Goal: Check status: Verify the current state of an ongoing process or item

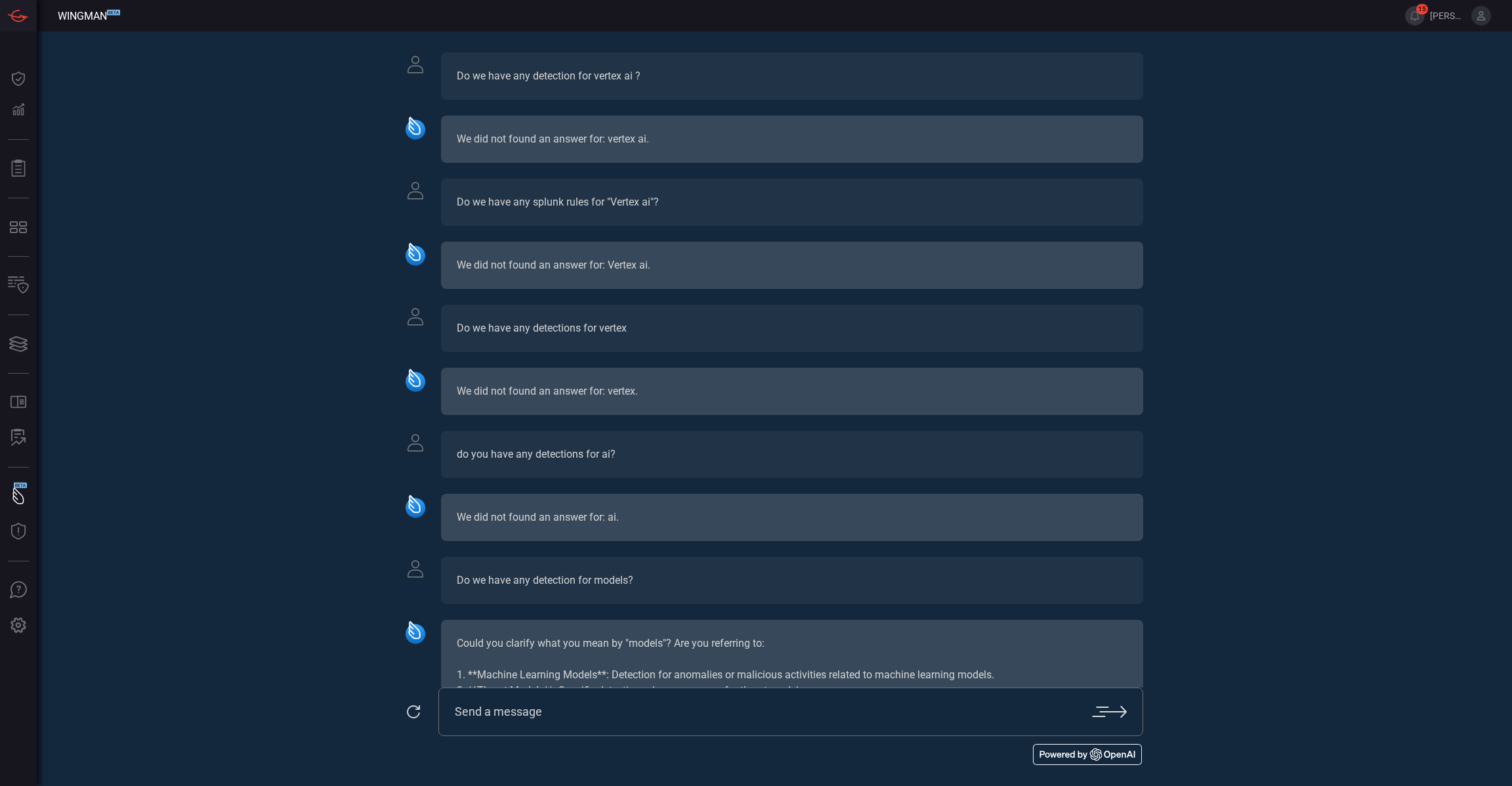
scroll to position [389, 0]
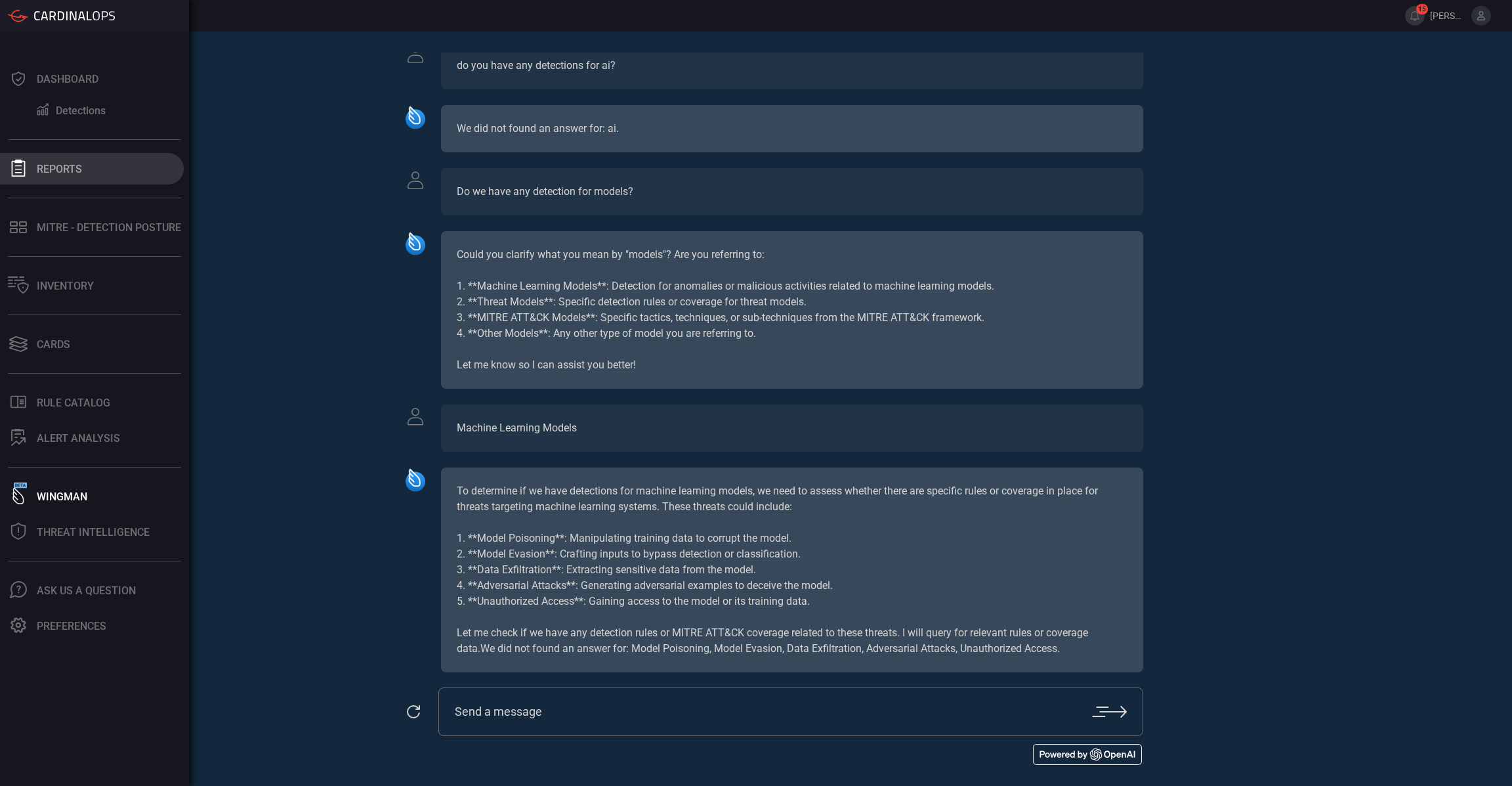
click at [28, 177] on div at bounding box center [18, 168] width 21 height 18
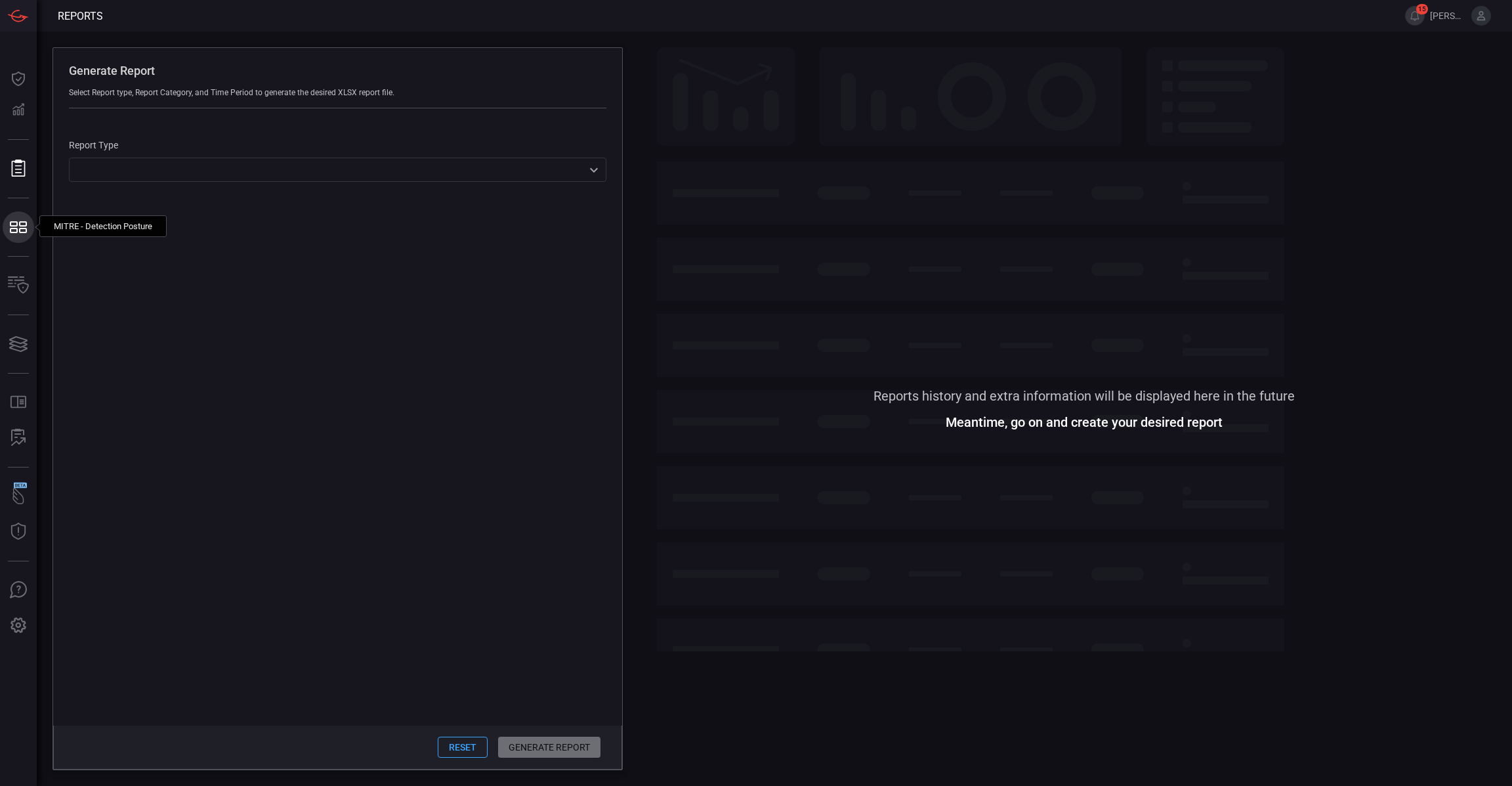
click at [22, 229] on icon at bounding box center [18, 227] width 21 height 18
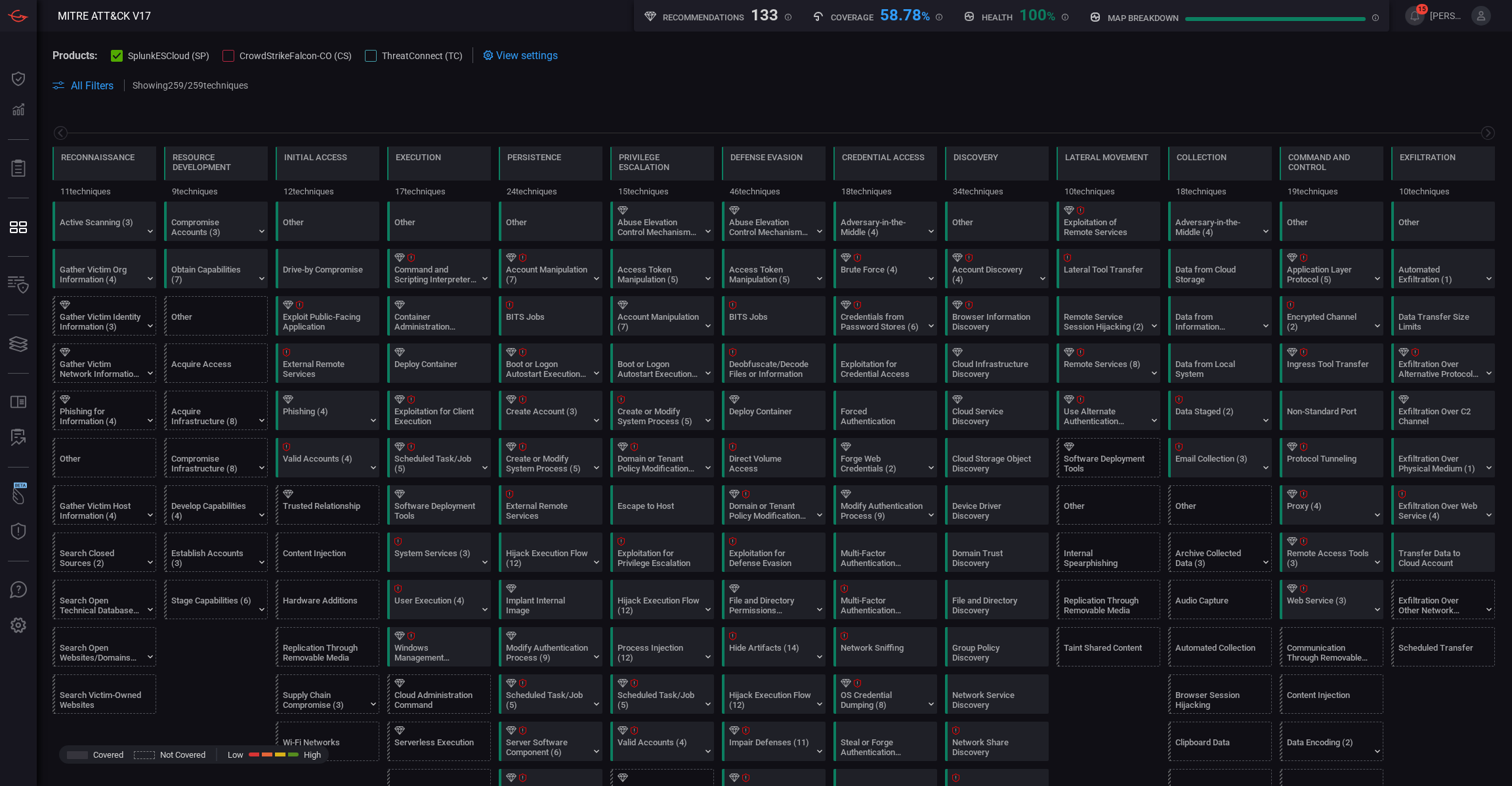
scroll to position [0, 129]
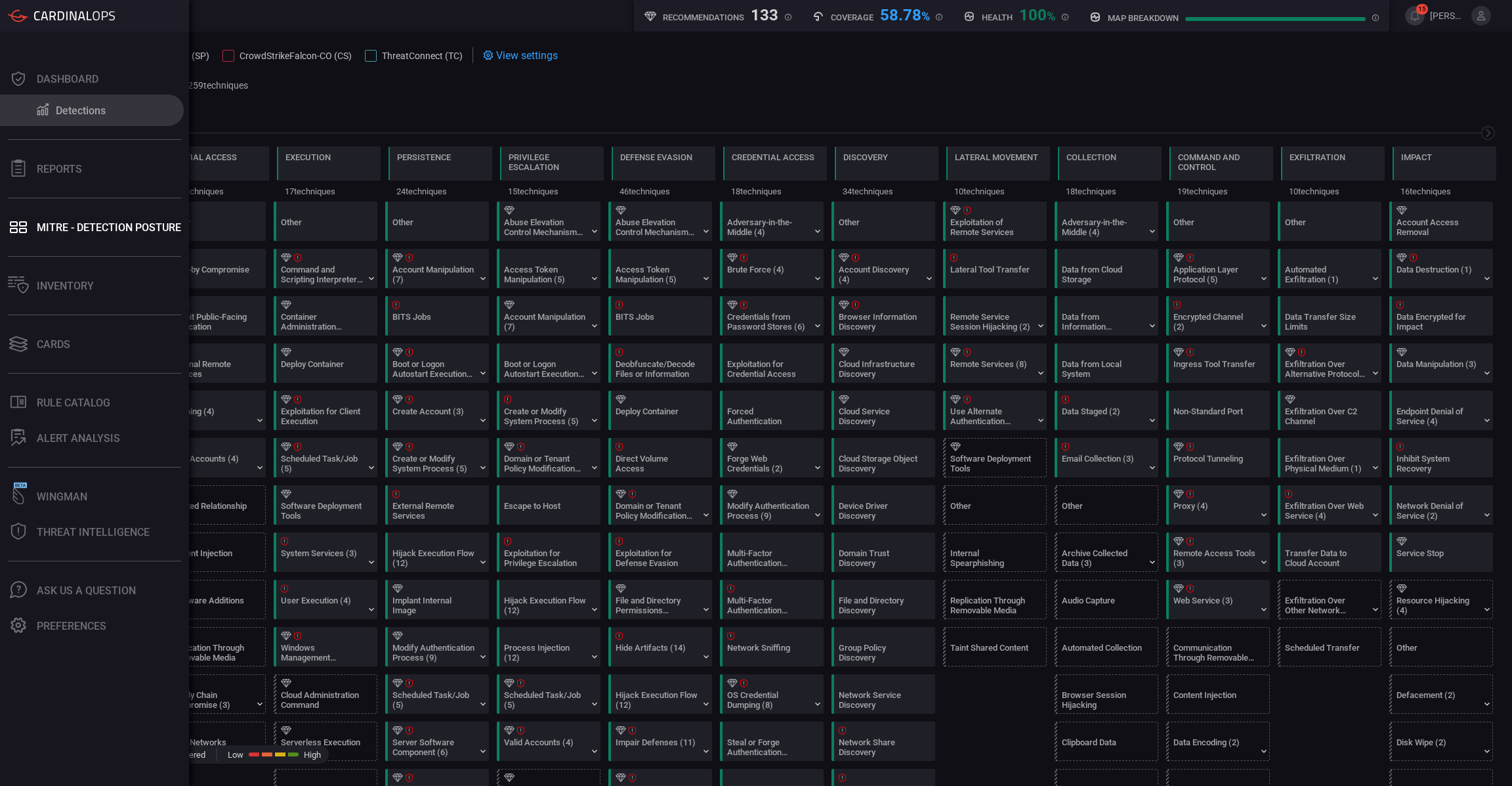
click at [30, 106] on button "Detections" at bounding box center [92, 110] width 183 height 31
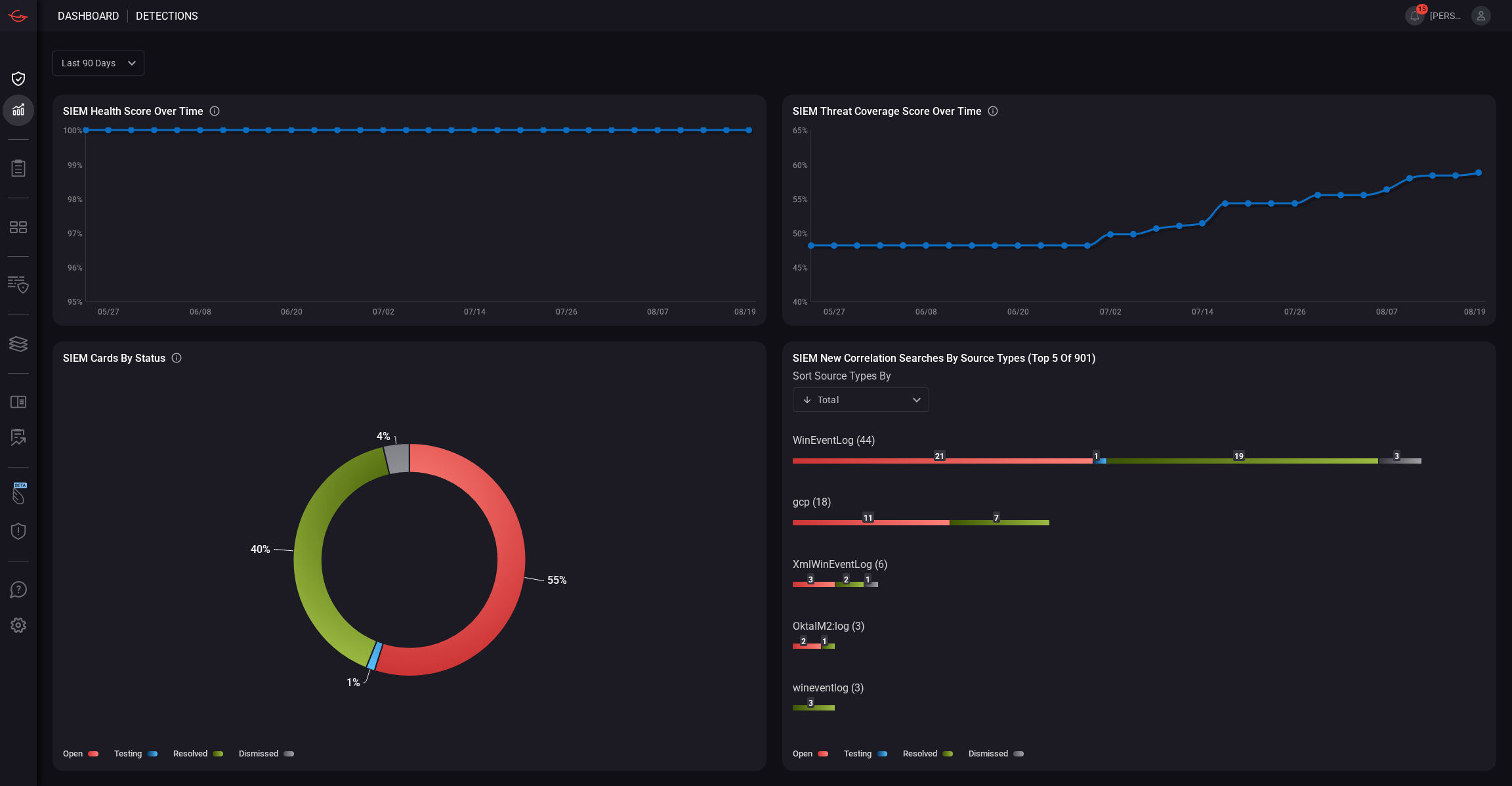
click at [103, 69] on div "Last 90 days quarter ​" at bounding box center [98, 62] width 92 height 24
click at [108, 153] on li "Last year" at bounding box center [98, 156] width 92 height 22
type input "year"
